Goal: Task Accomplishment & Management: Use online tool/utility

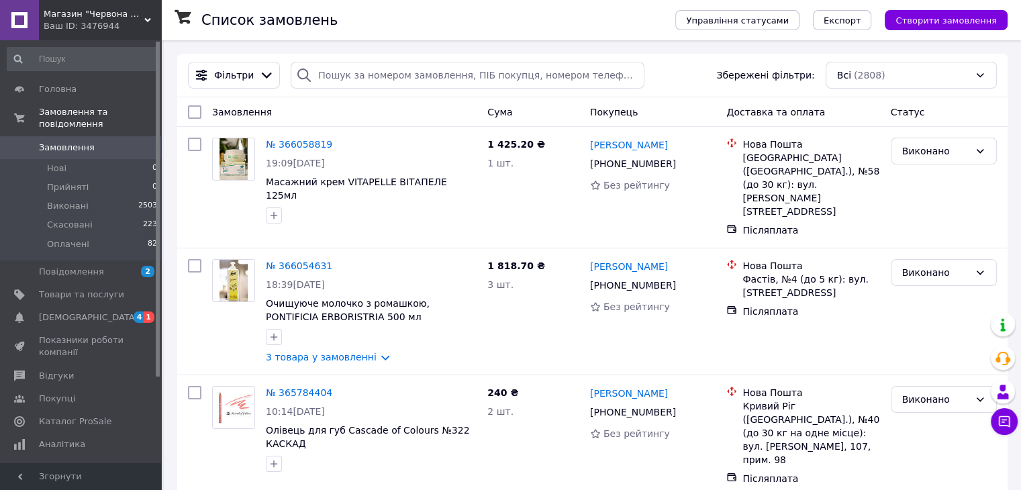
click at [973, 121] on div "Статус" at bounding box center [943, 112] width 117 height 24
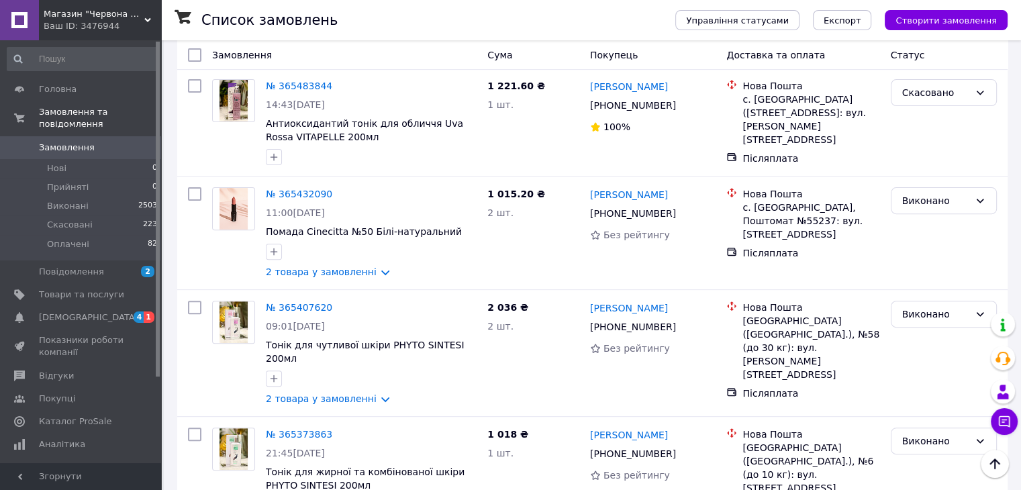
scroll to position [856, 0]
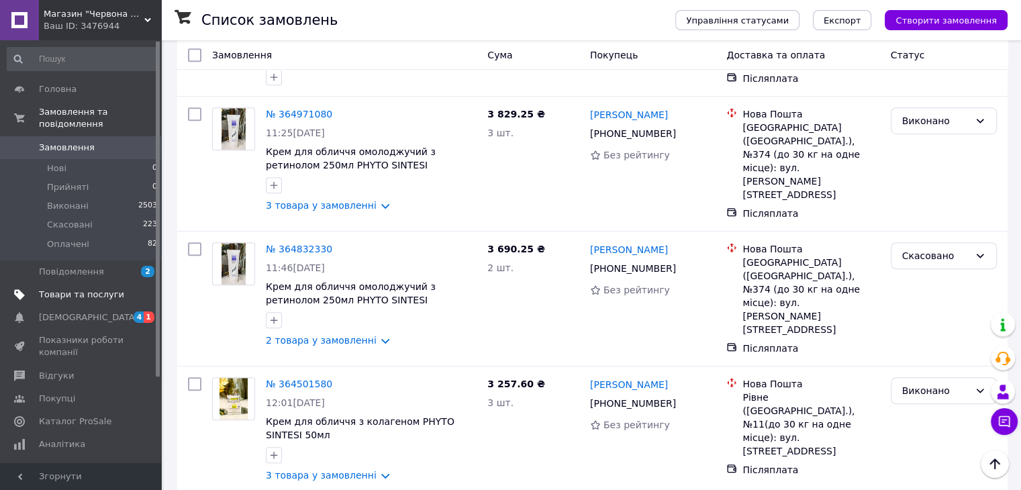
click at [104, 289] on span "Товари та послуги" at bounding box center [81, 295] width 85 height 12
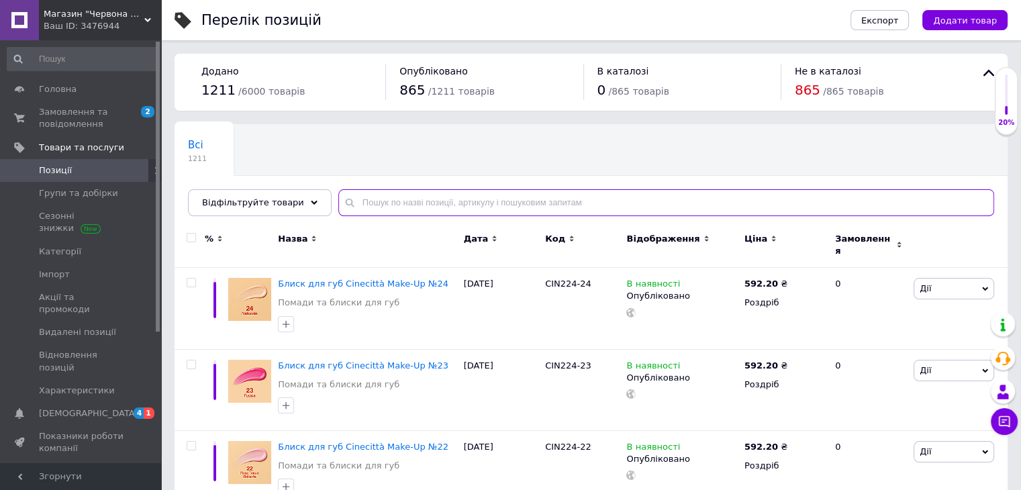
click at [393, 195] on input "text" at bounding box center [666, 202] width 656 height 27
type input "508"
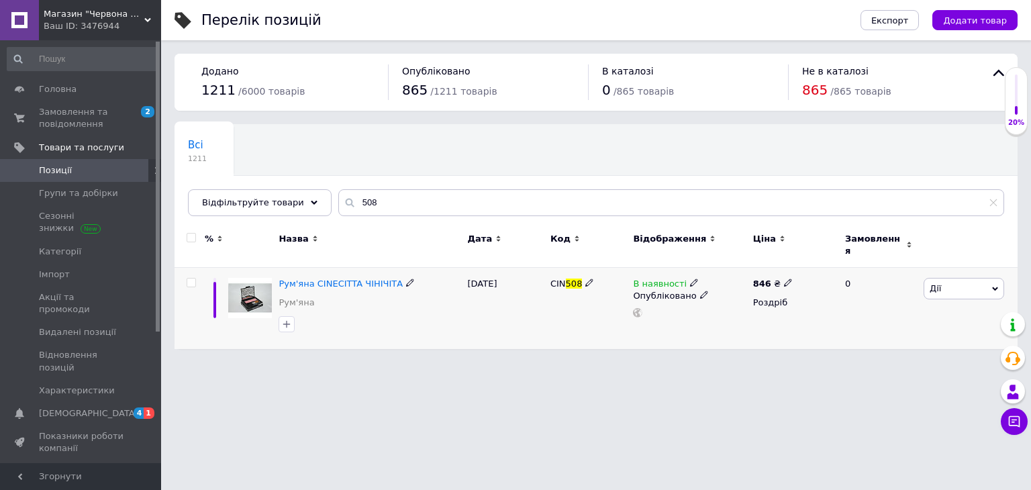
click at [977, 280] on span "Дії" at bounding box center [963, 288] width 81 height 21
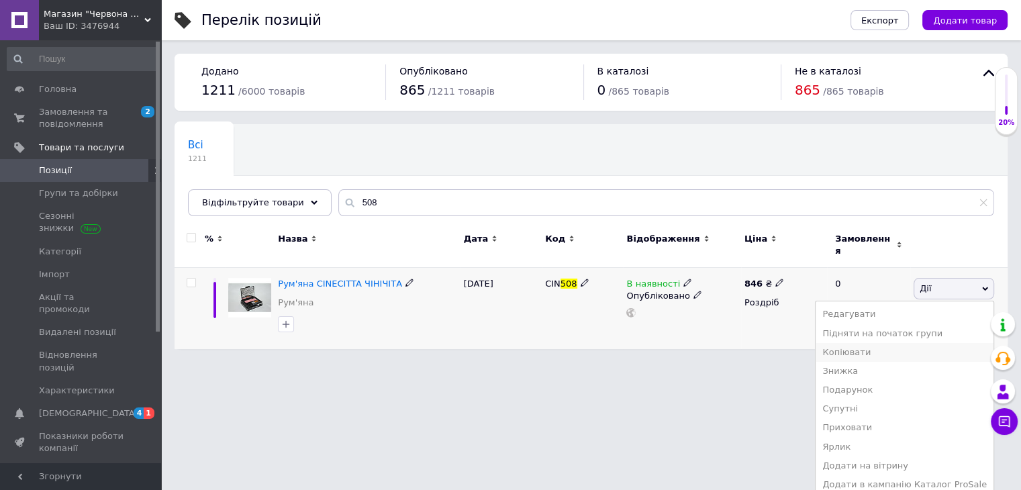
click at [876, 350] on li "Копіювати" at bounding box center [904, 352] width 178 height 19
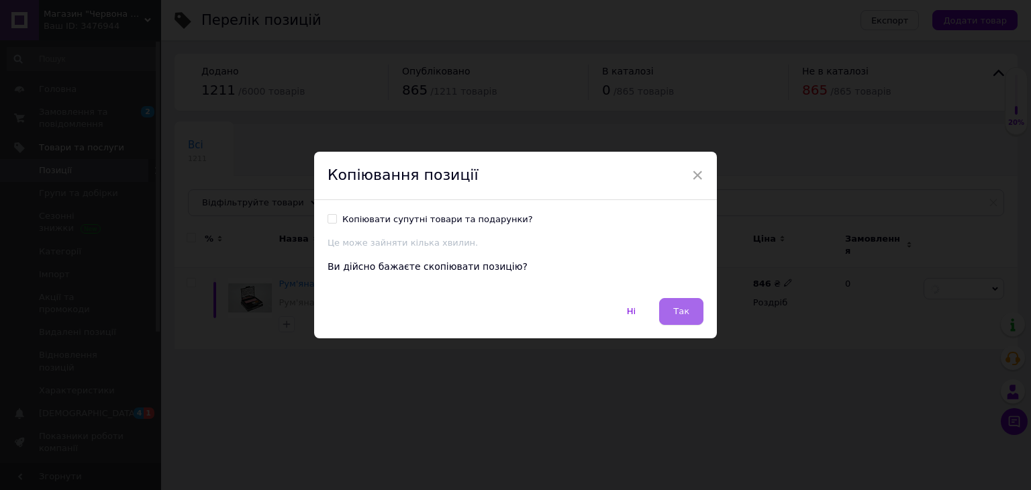
click at [667, 311] on button "Так" at bounding box center [681, 311] width 44 height 27
